Goal: Task Accomplishment & Management: Use online tool/utility

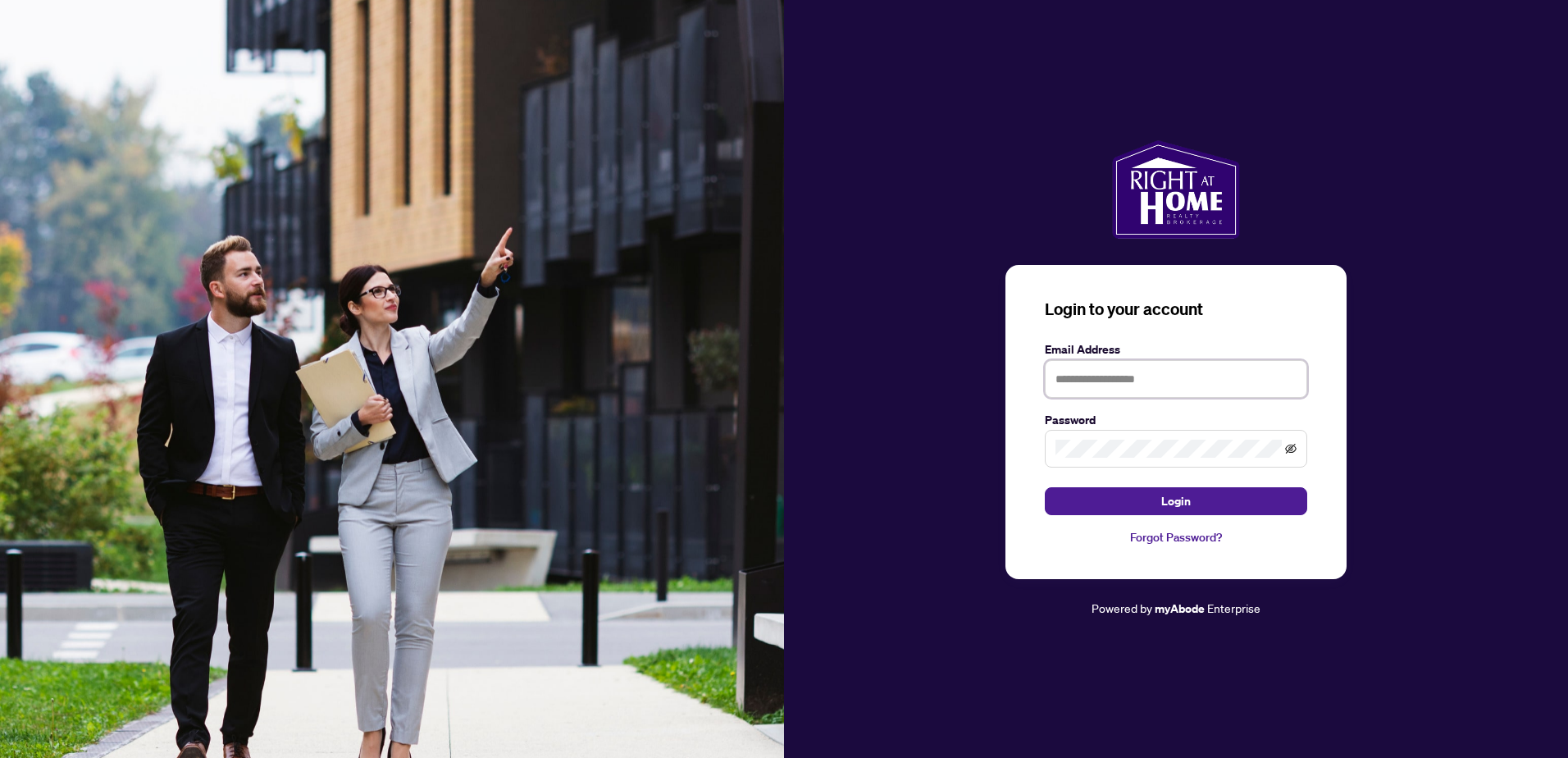
type input "**********"
click at [1291, 451] on icon "eye-invisible" at bounding box center [1292, 449] width 3 height 3
click at [1196, 510] on button "Login" at bounding box center [1177, 501] width 263 height 28
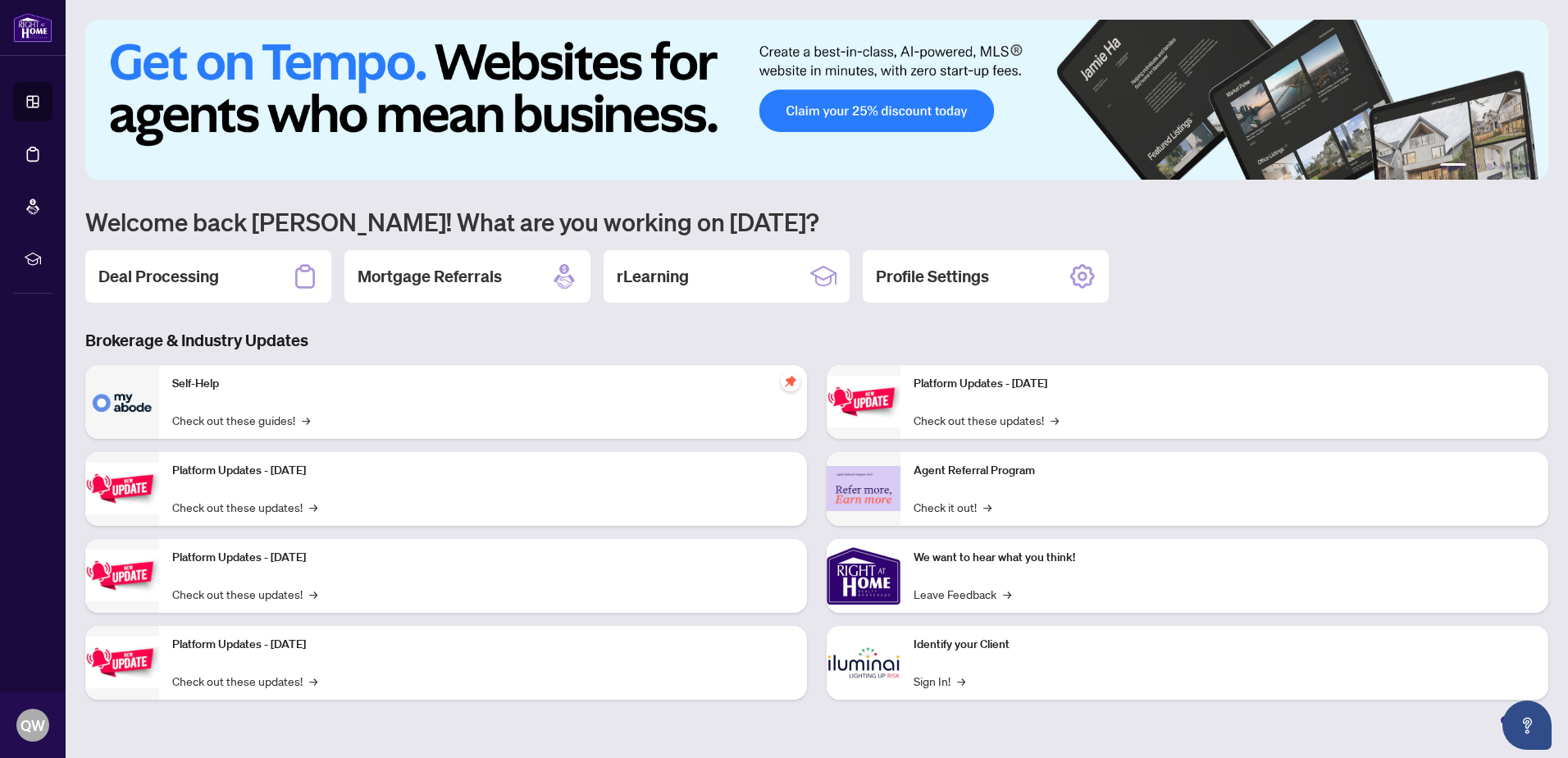
click at [1500, 274] on div "Deal Processing Mortgage Referrals rLearning Profile Settings" at bounding box center [816, 276] width 1464 height 52
click at [171, 282] on h2 "Deal Processing" at bounding box center [158, 276] width 120 height 23
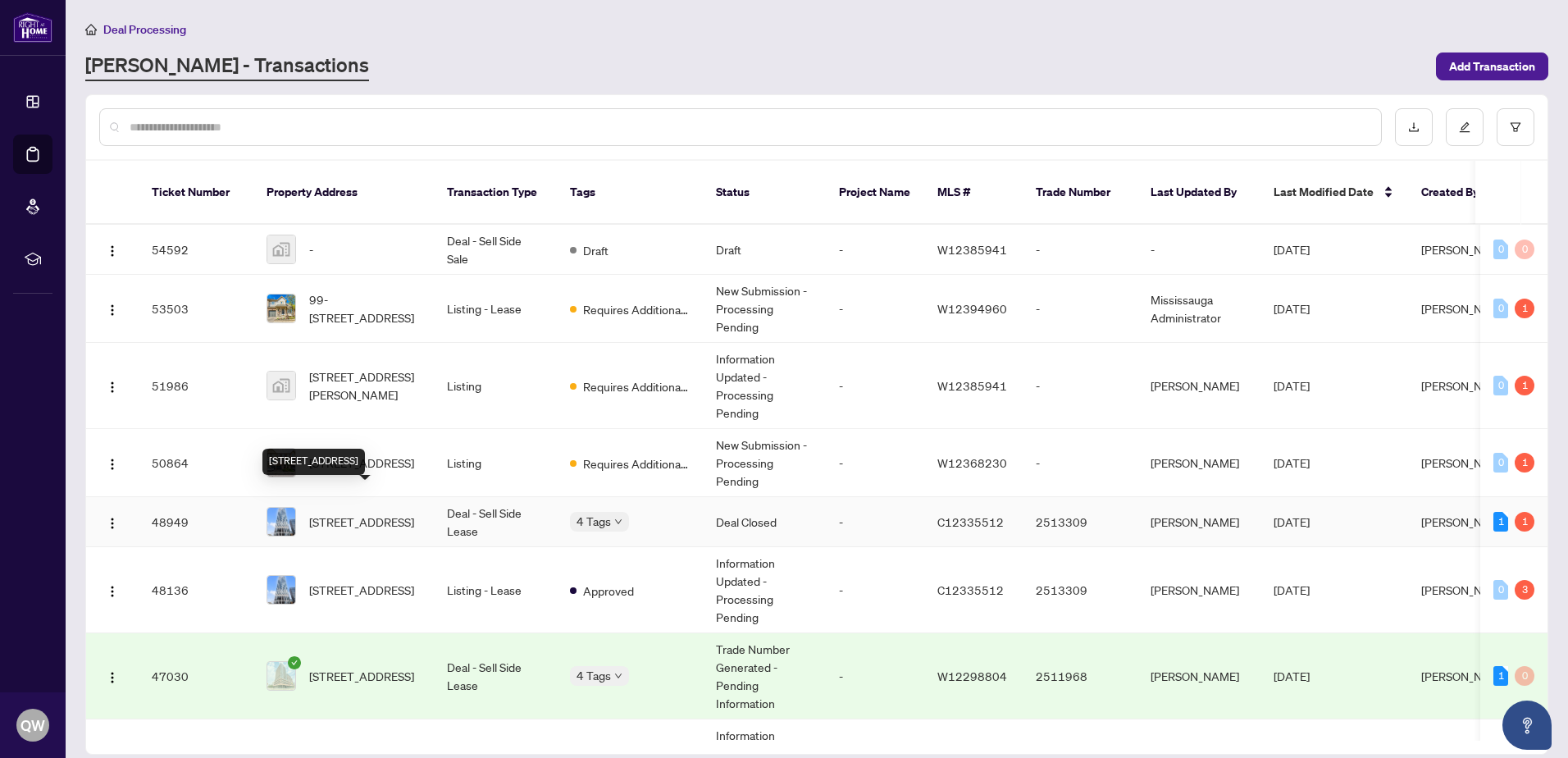
click at [369, 512] on span "[STREET_ADDRESS]" at bounding box center [361, 521] width 105 height 18
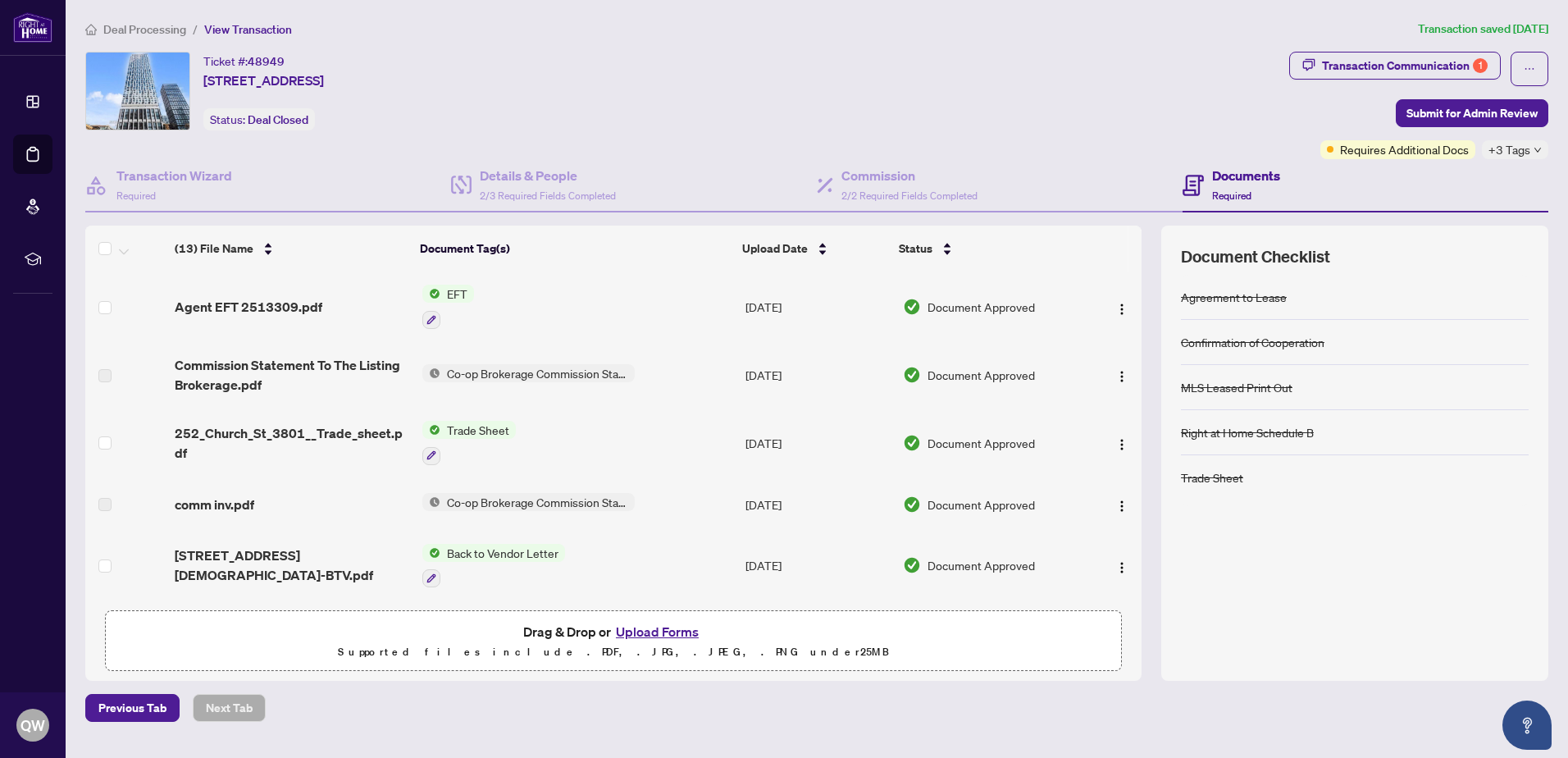
click at [444, 289] on span "EFT" at bounding box center [457, 293] width 34 height 18
click at [428, 370] on span "EFT" at bounding box center [445, 373] width 180 height 18
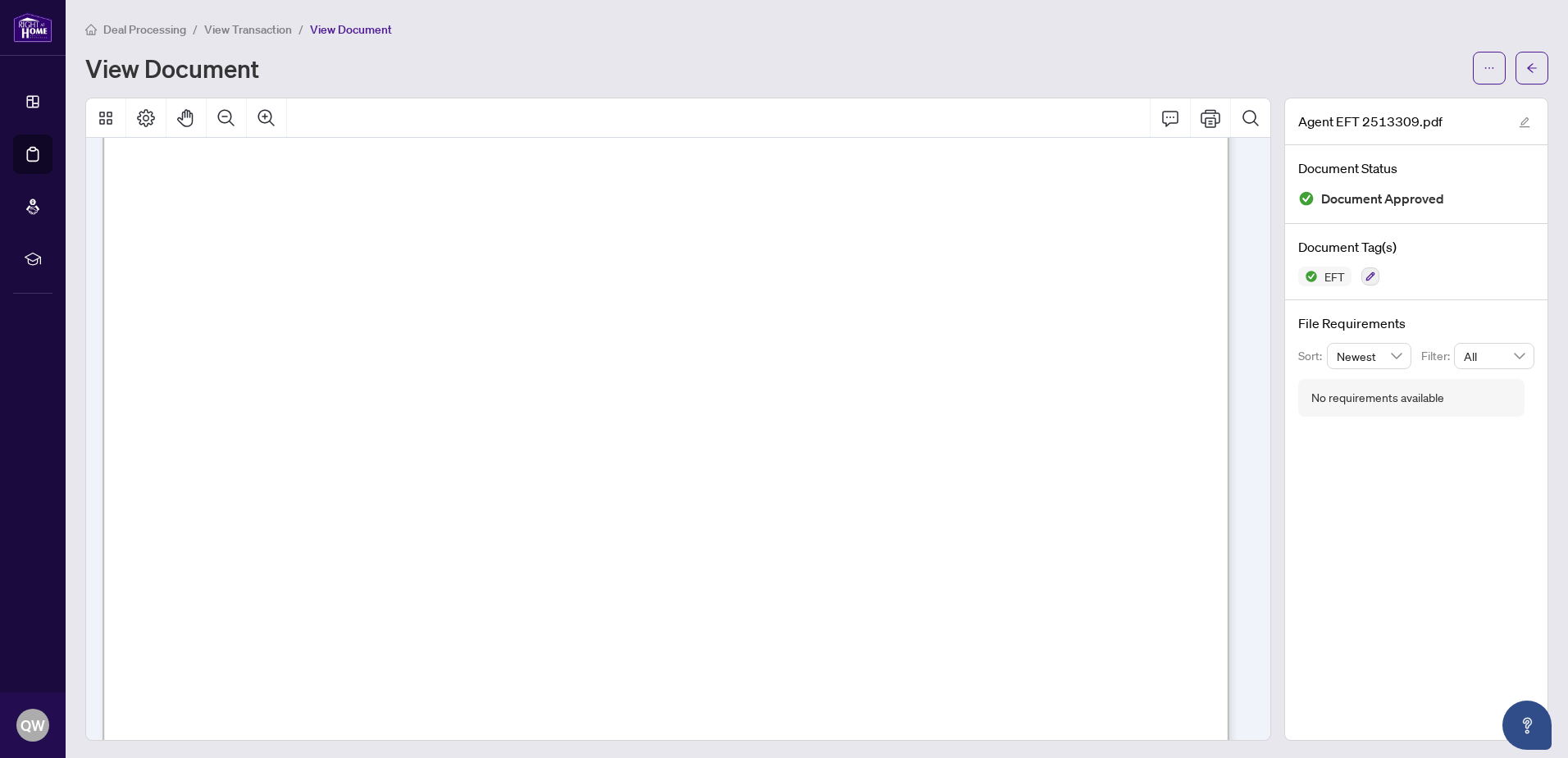
scroll to position [178, 0]
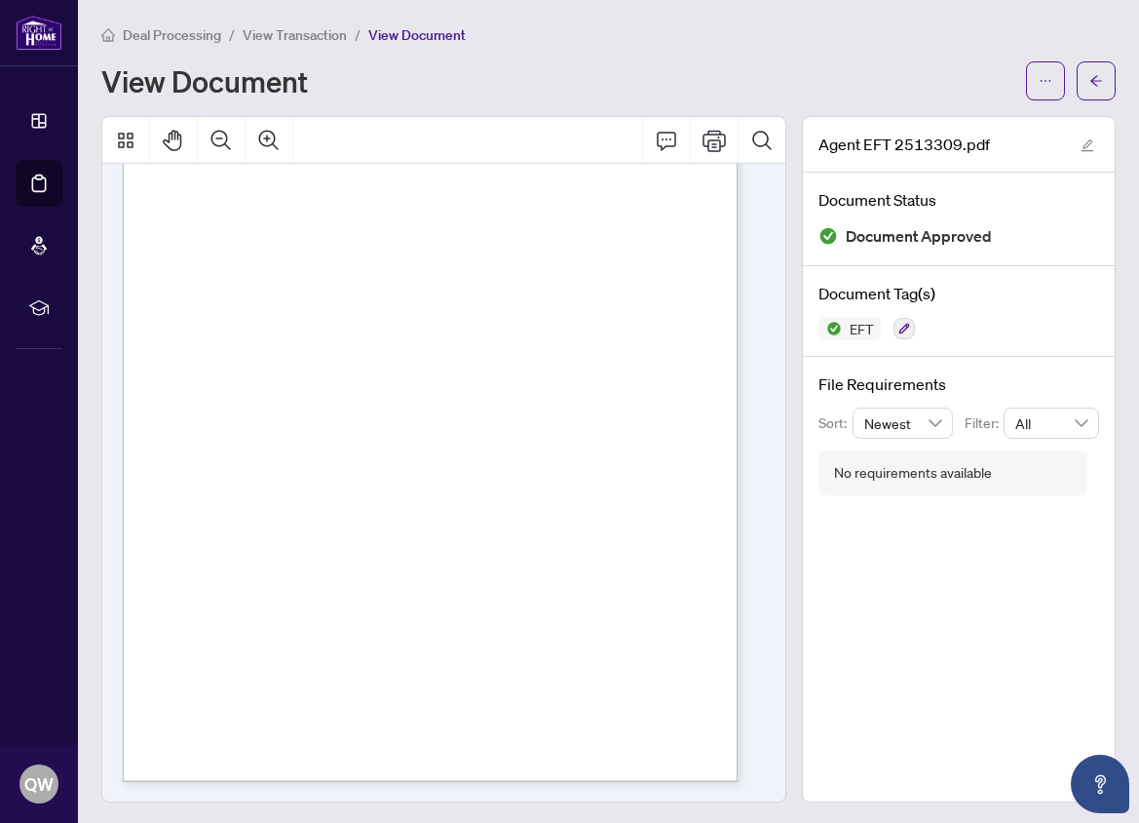
click at [219, 267] on div "Right at Home Realty PAID BY E.F.T. [DATE] Nine Hundred Sixty and 50/100 Dollar…" at bounding box center [440, 395] width 634 height 821
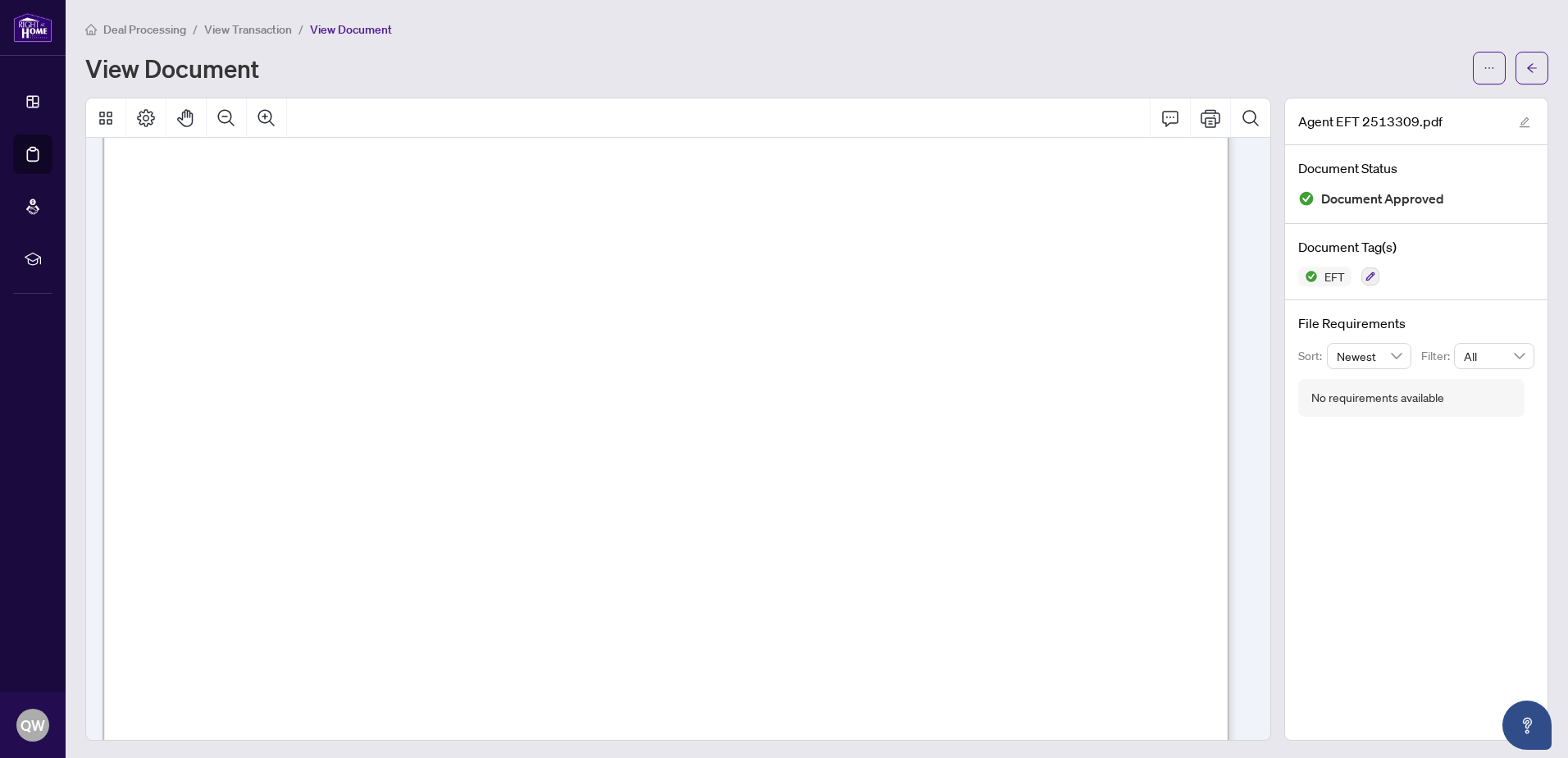
scroll to position [0, 0]
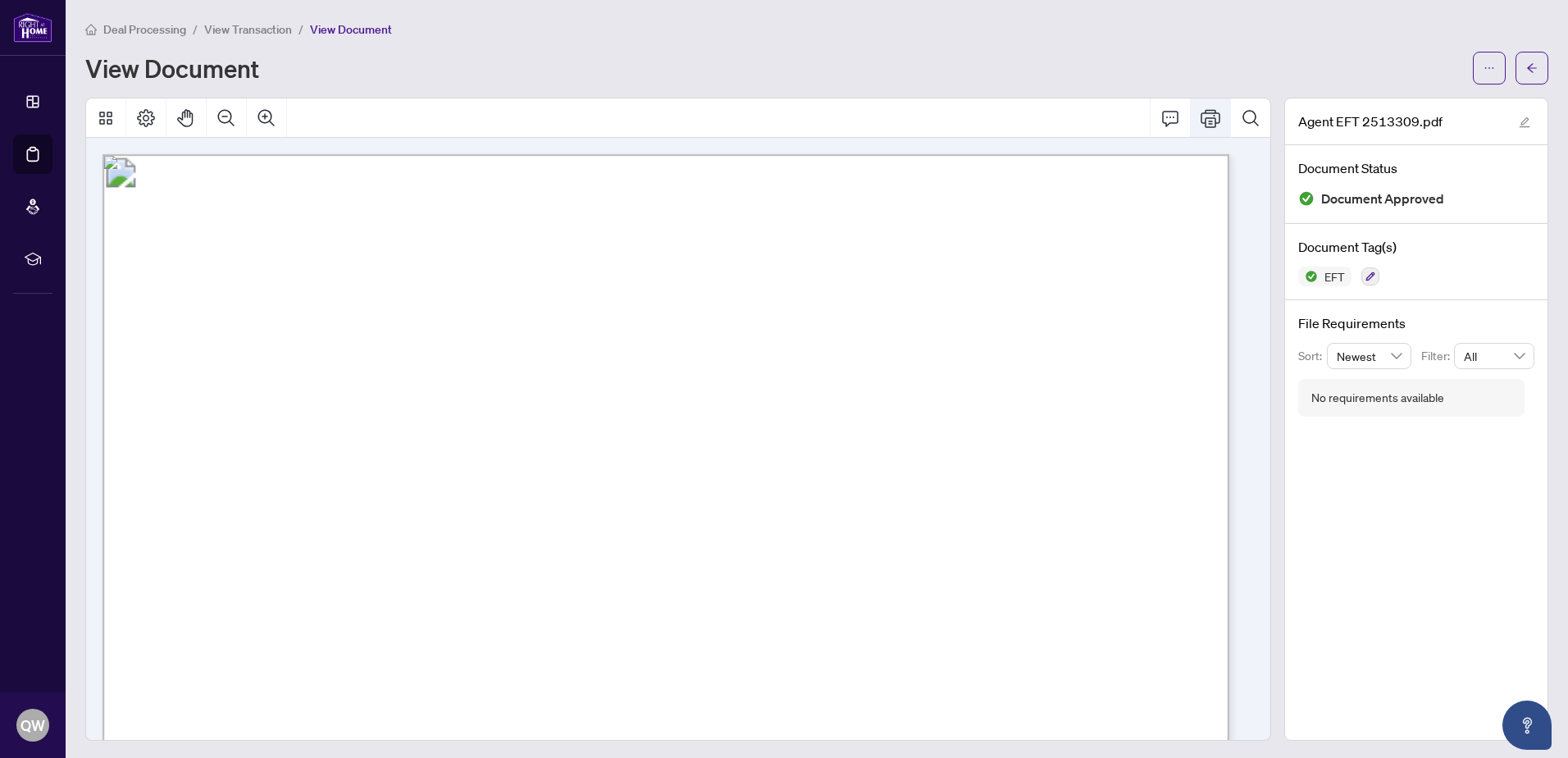
click at [1196, 128] on button "Print" at bounding box center [1210, 118] width 40 height 40
